Goal: Task Accomplishment & Management: Complete application form

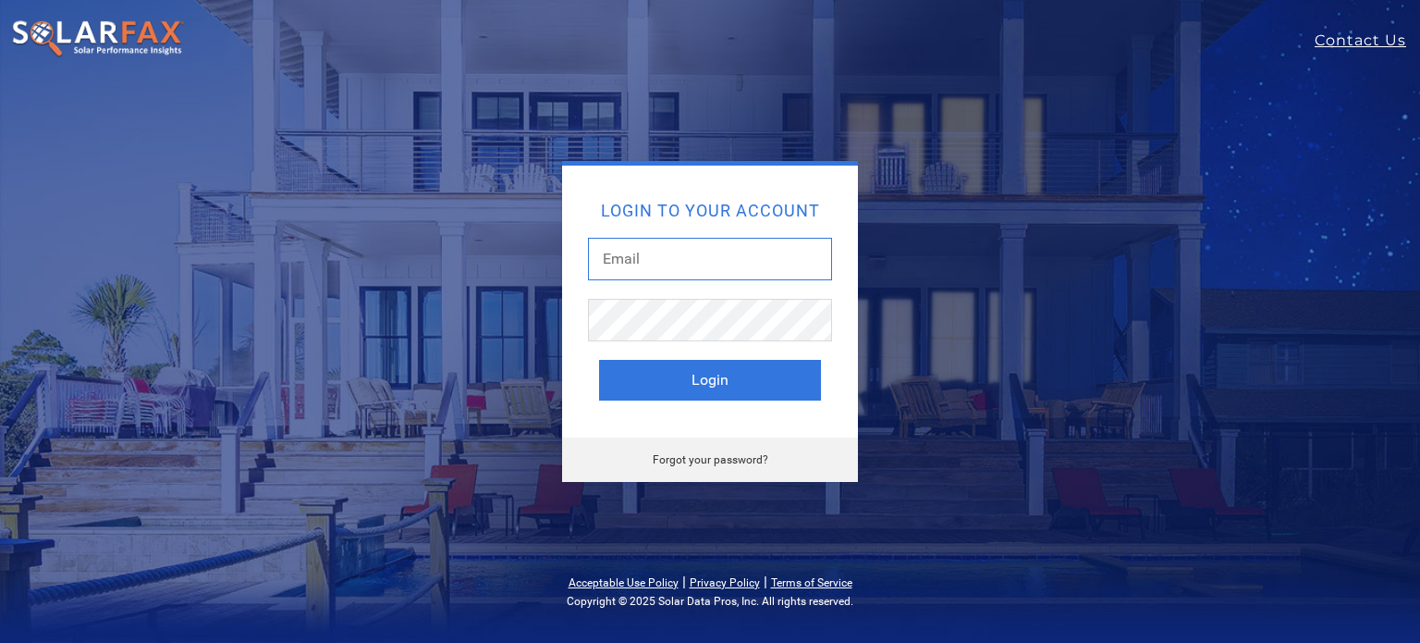
click at [643, 260] on input "text" at bounding box center [710, 259] width 244 height 43
type input "[PERSON_NAME][EMAIL_ADDRESS][DOMAIN_NAME]"
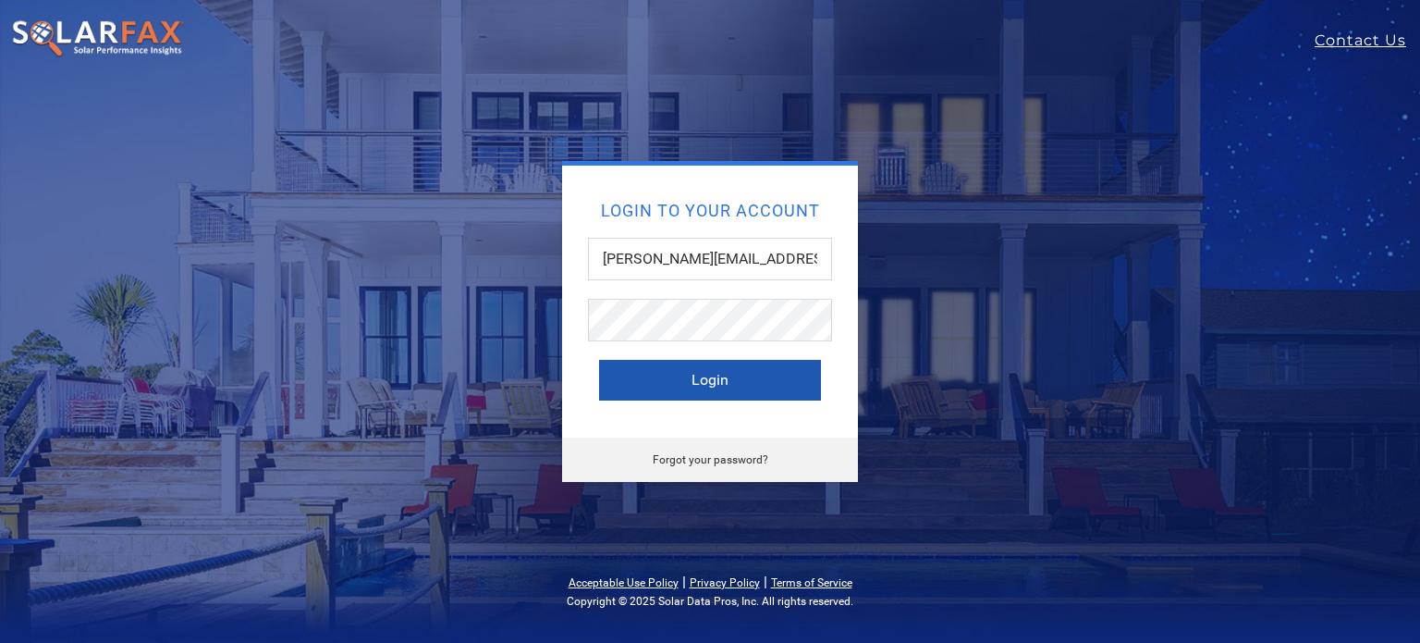
click at [691, 374] on button "Login" at bounding box center [710, 380] width 222 height 41
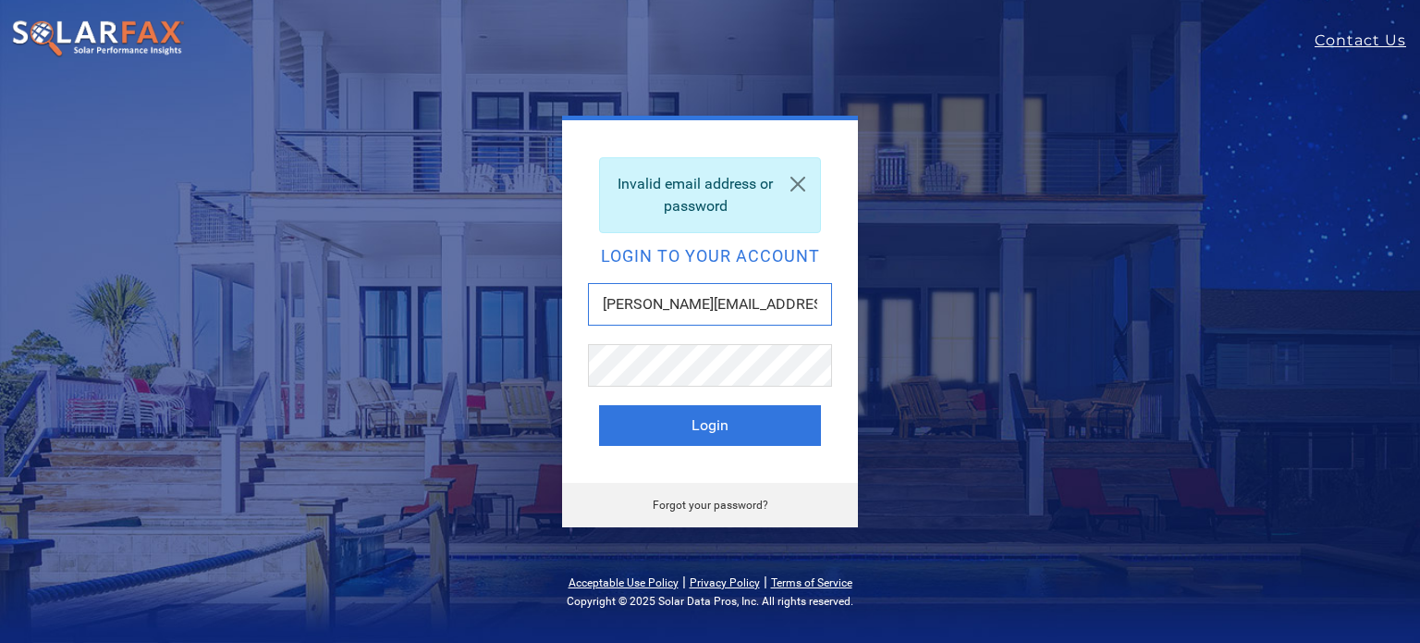
click at [758, 299] on input "[PERSON_NAME][EMAIL_ADDRESS][DOMAIN_NAME]" at bounding box center [710, 304] width 244 height 43
type input "T"
paste input "[PERSON_NAME][EMAIL_ADDRESS][DOMAIN_NAME]"
type input "[PERSON_NAME][EMAIL_ADDRESS][DOMAIN_NAME]"
click at [685, 421] on button "Login" at bounding box center [710, 425] width 222 height 41
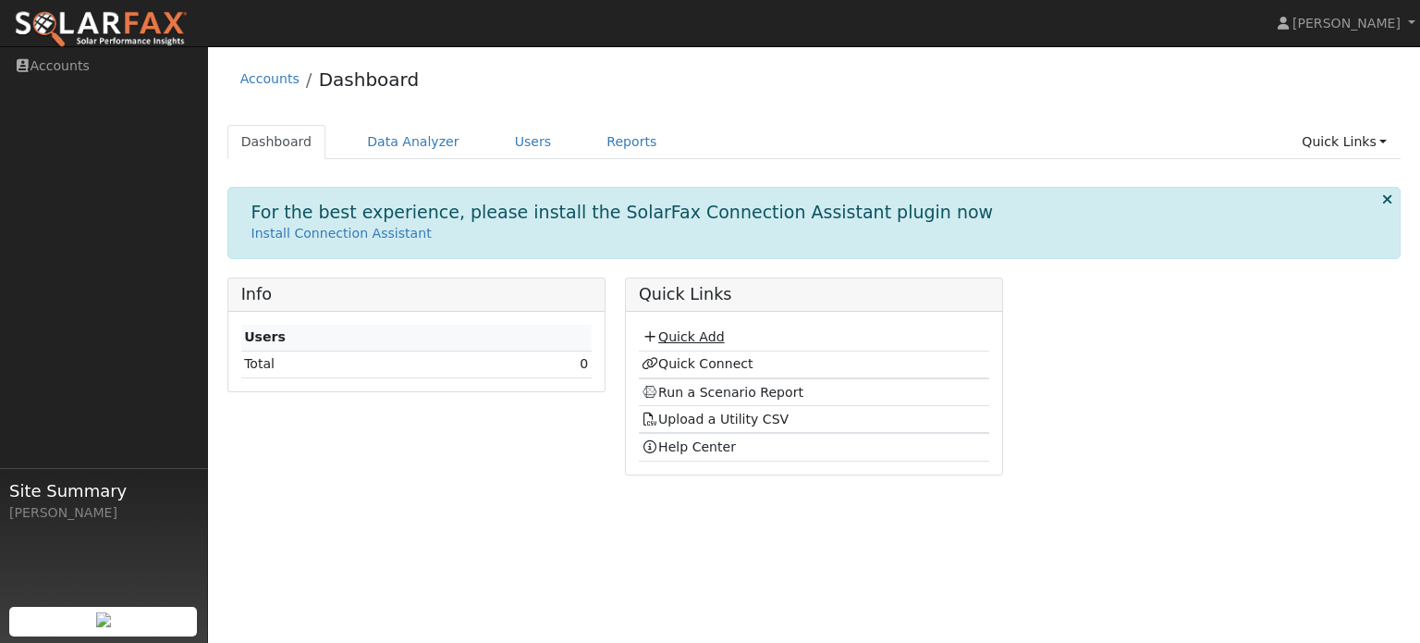
click at [687, 336] on link "Quick Add" at bounding box center [683, 336] width 82 height 15
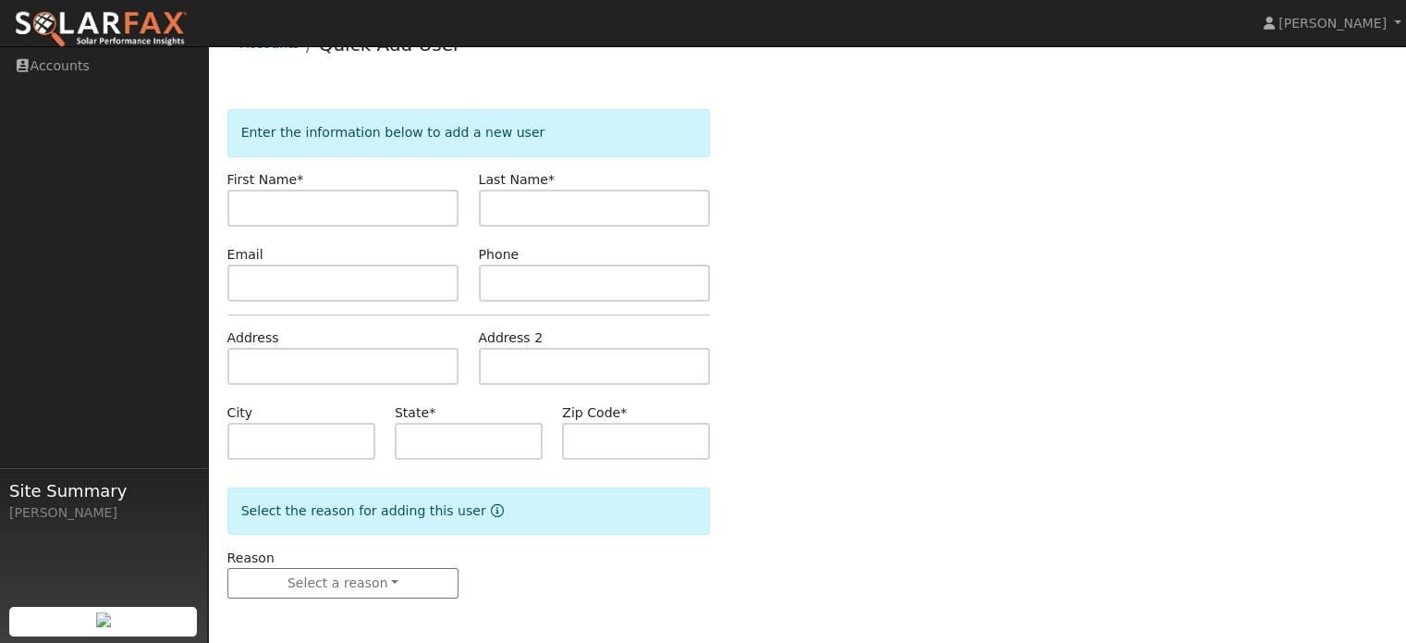
scroll to position [36, 0]
